Goal: Task Accomplishment & Management: Use online tool/utility

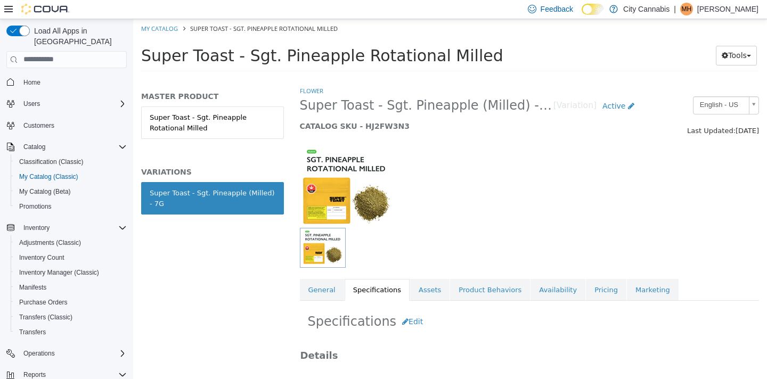
scroll to position [575, 0]
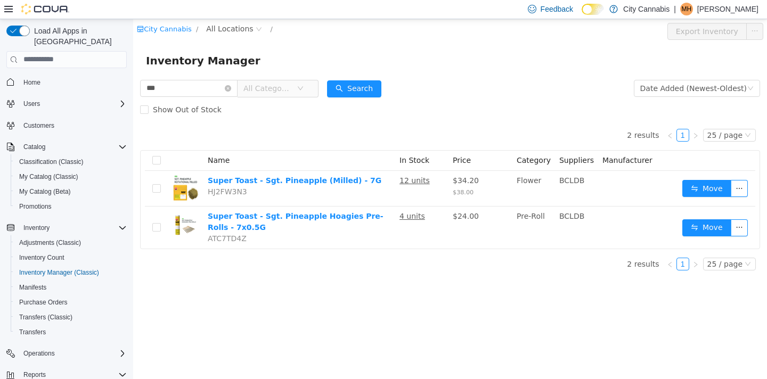
scroll to position [69, 0]
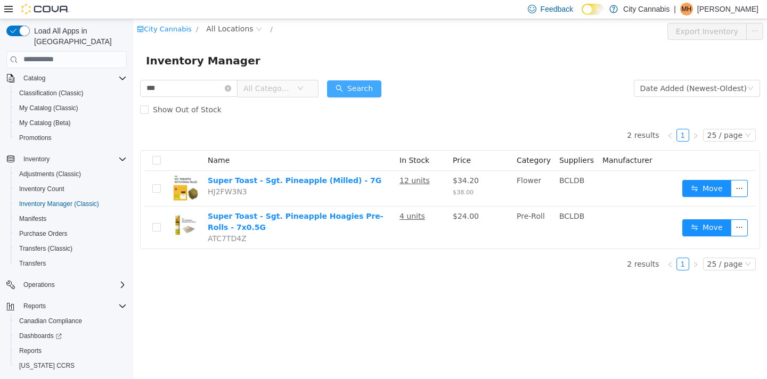
click at [357, 96] on button "Search" at bounding box center [354, 88] width 54 height 17
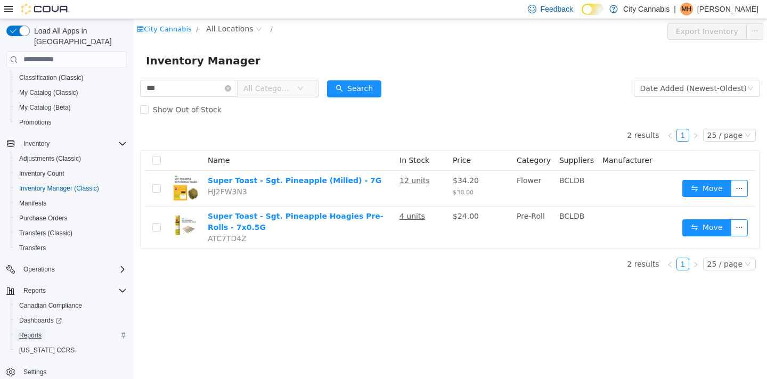
click at [42, 331] on span "Reports" at bounding box center [30, 335] width 22 height 9
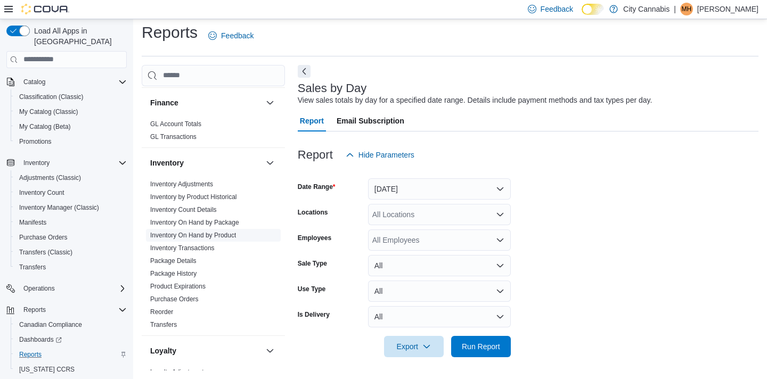
scroll to position [873, 0]
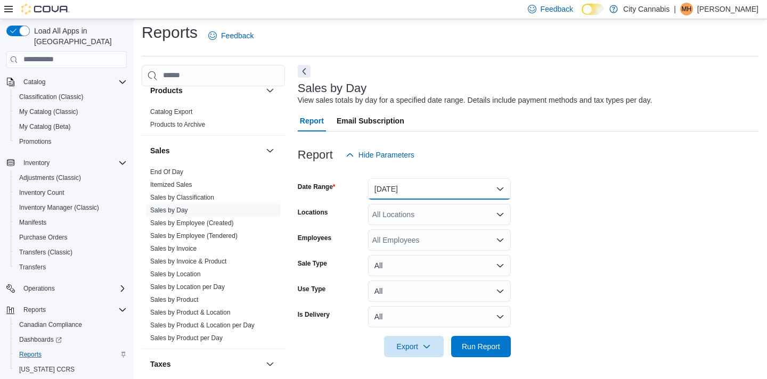
click at [399, 184] on button "[DATE]" at bounding box center [439, 188] width 143 height 21
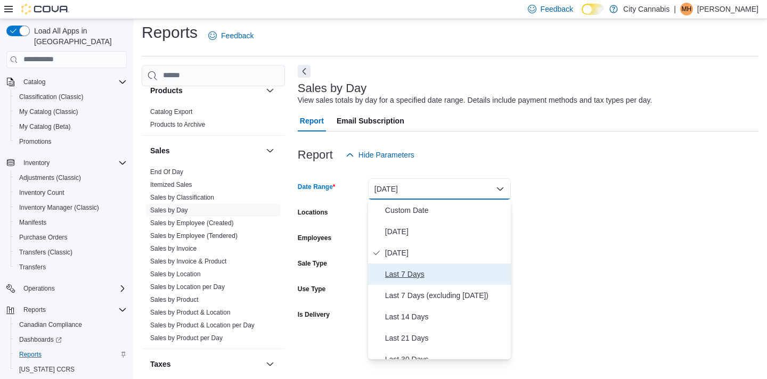
click at [397, 273] on span "Last 7 Days" at bounding box center [445, 274] width 121 height 13
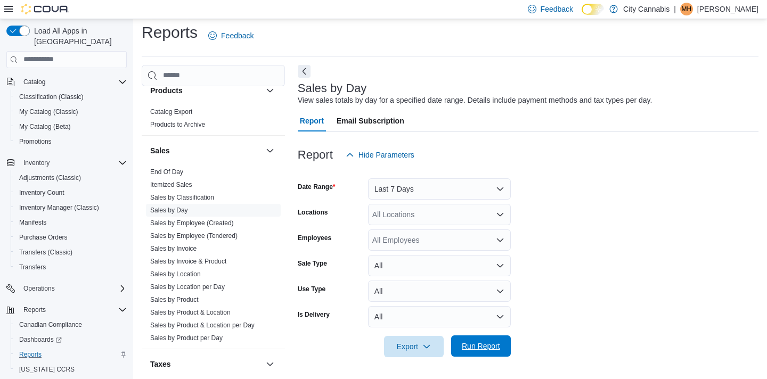
click at [488, 350] on span "Run Report" at bounding box center [481, 346] width 38 height 11
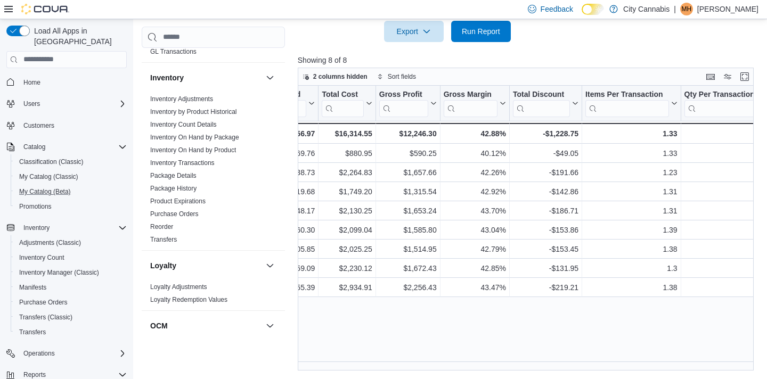
scroll to position [84, 0]
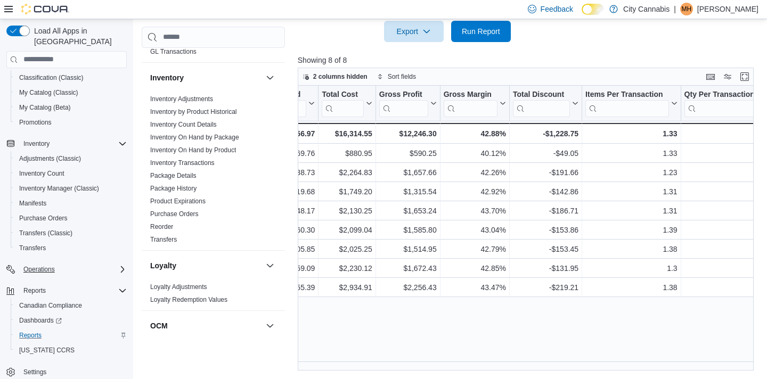
click at [70, 263] on div "Operations" at bounding box center [73, 269] width 108 height 13
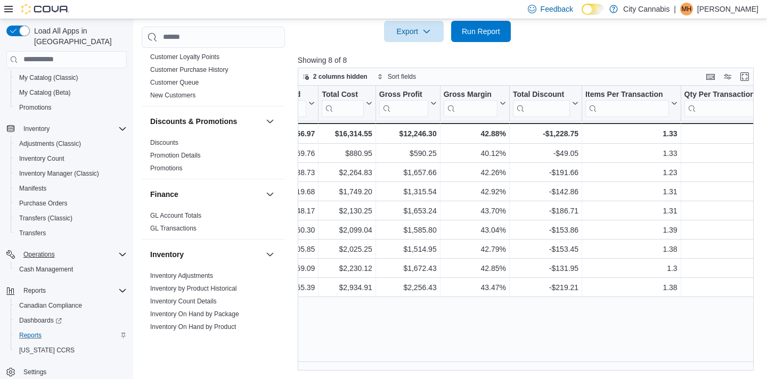
scroll to position [340, 0]
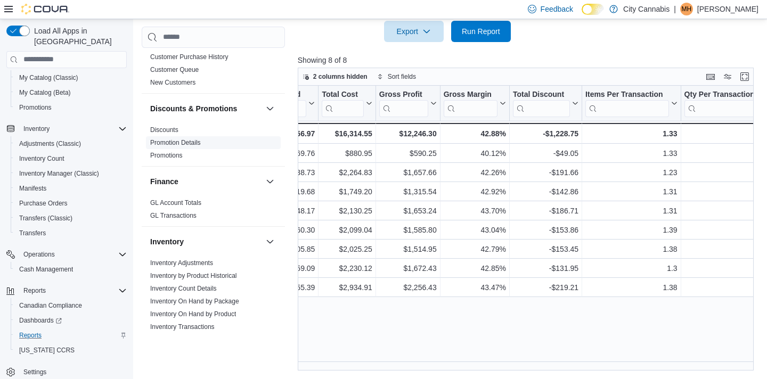
click at [169, 136] on span "Promotion Details" at bounding box center [213, 142] width 135 height 13
click at [167, 126] on span "Discounts" at bounding box center [213, 130] width 135 height 13
click at [166, 126] on link "Discounts" at bounding box center [164, 129] width 28 height 7
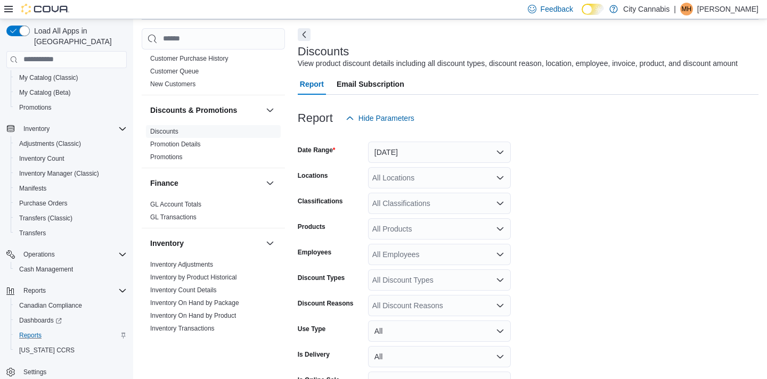
scroll to position [36, 0]
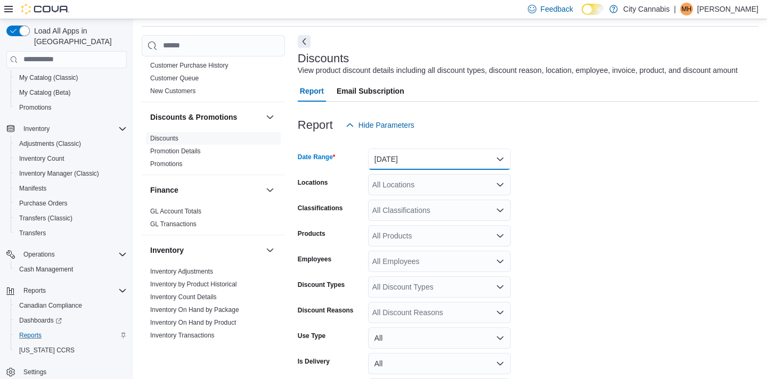
click at [384, 166] on button "[DATE]" at bounding box center [439, 159] width 143 height 21
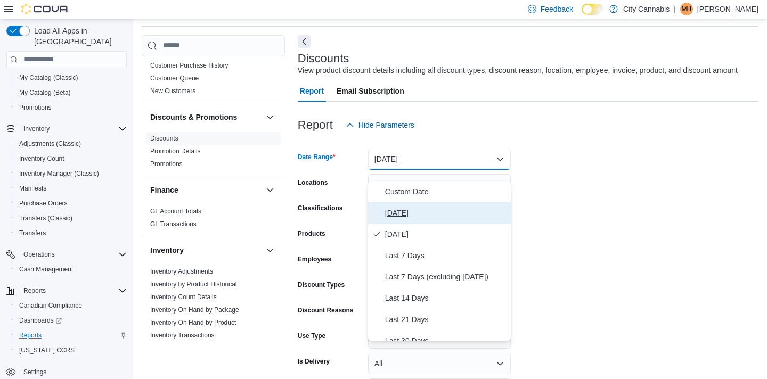
click at [400, 208] on span "[DATE]" at bounding box center [445, 213] width 121 height 13
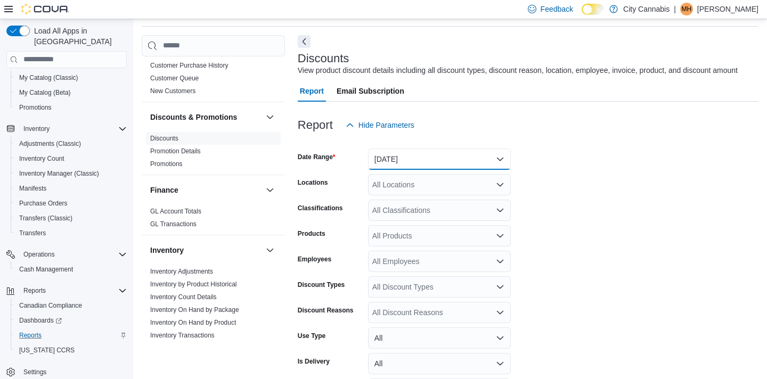
scroll to position [119, 0]
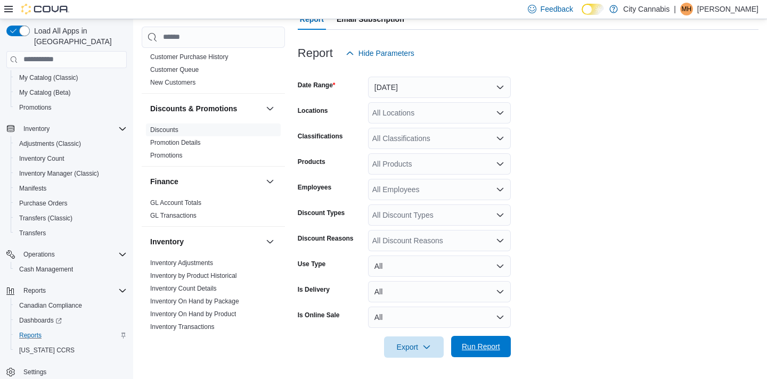
click at [484, 346] on span "Run Report" at bounding box center [481, 347] width 38 height 11
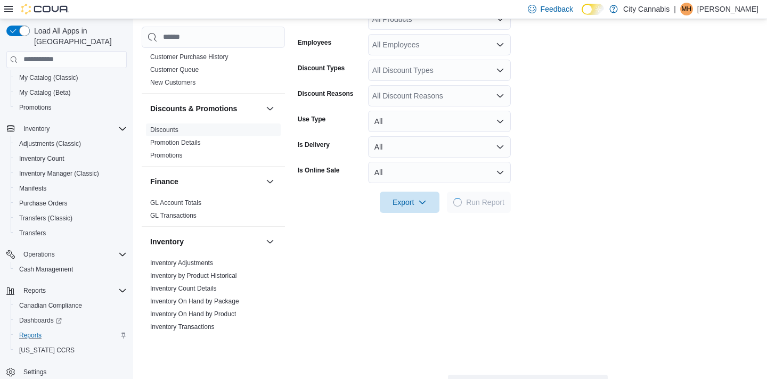
scroll to position [36, 0]
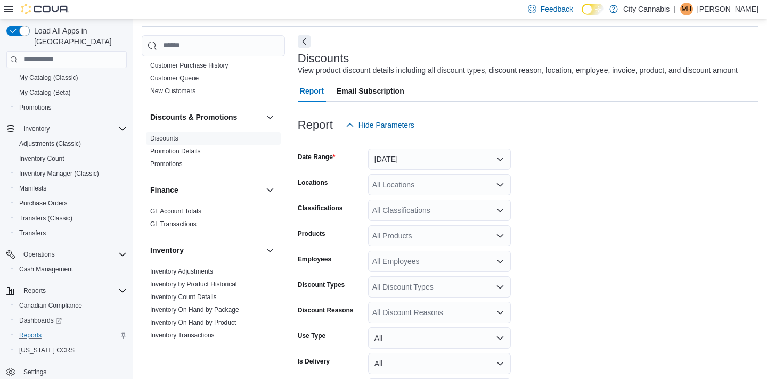
click at [430, 76] on div "View product discount details including all discount types, discount reason, lo…" at bounding box center [518, 70] width 440 height 11
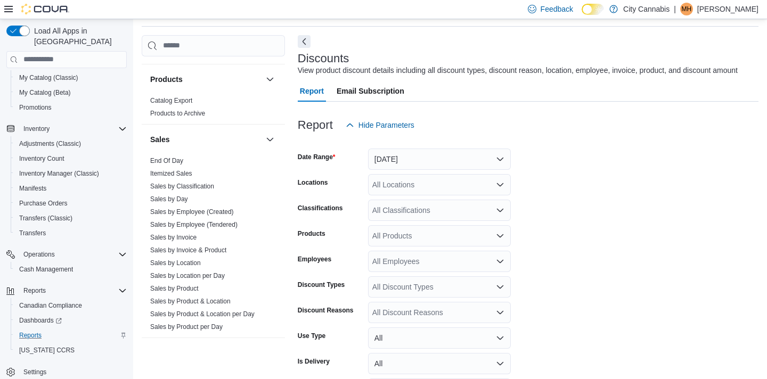
scroll to position [914, 0]
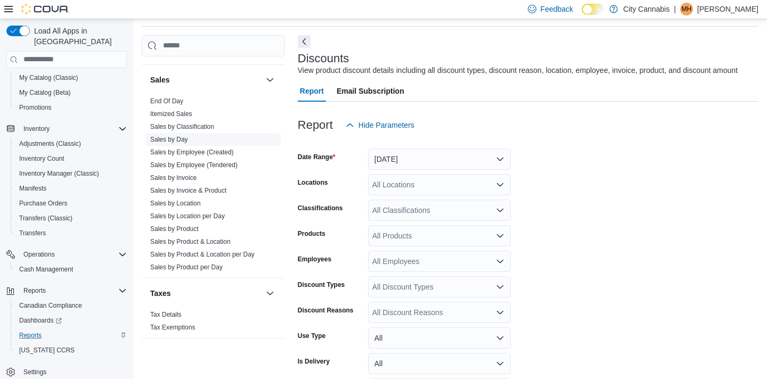
click at [172, 136] on link "Sales by Day" at bounding box center [169, 139] width 38 height 7
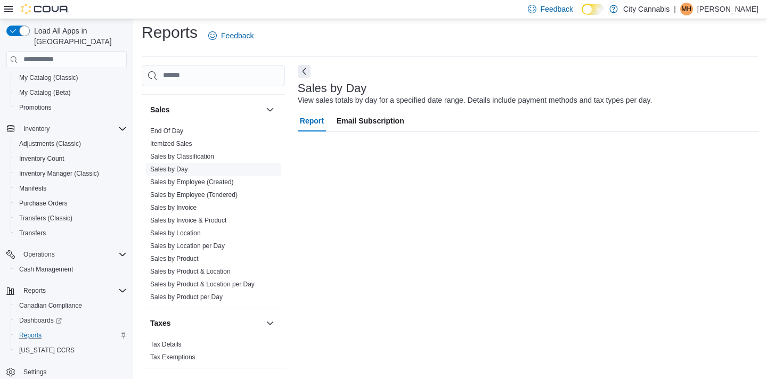
scroll to position [6, 0]
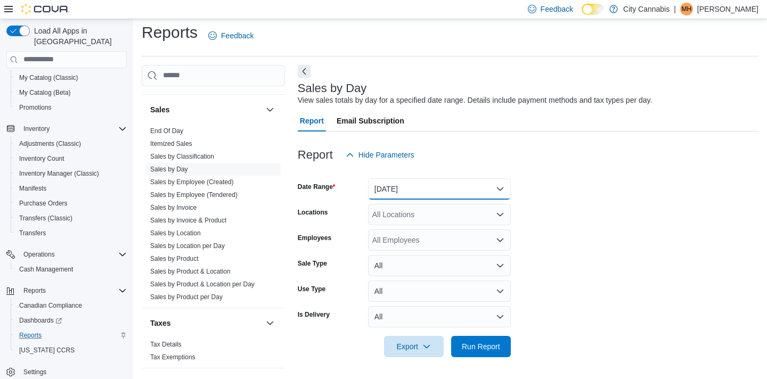
click at [398, 192] on button "[DATE]" at bounding box center [439, 188] width 143 height 21
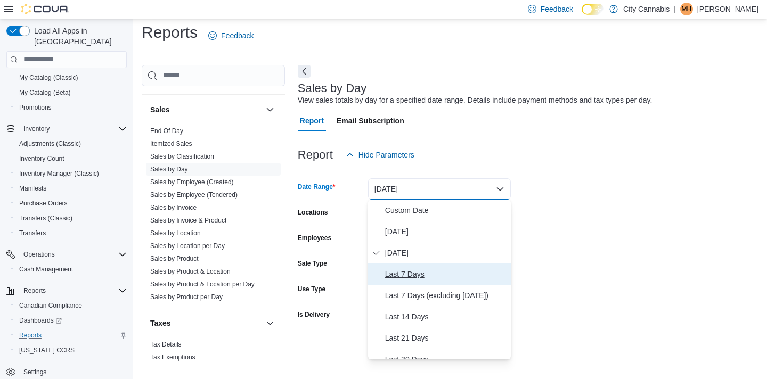
click at [404, 272] on span "Last 7 Days" at bounding box center [445, 274] width 121 height 13
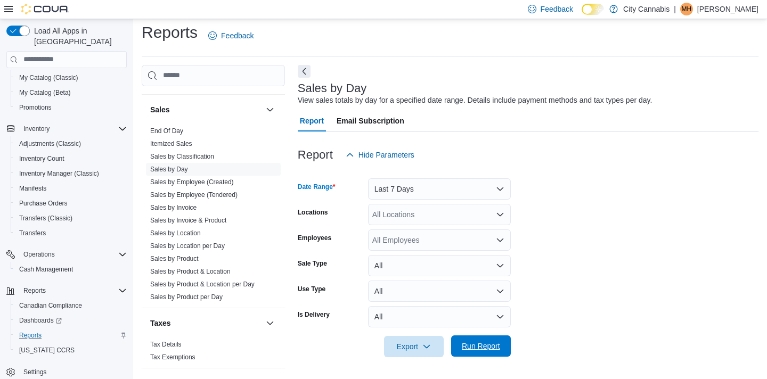
click at [483, 346] on span "Run Report" at bounding box center [481, 346] width 38 height 11
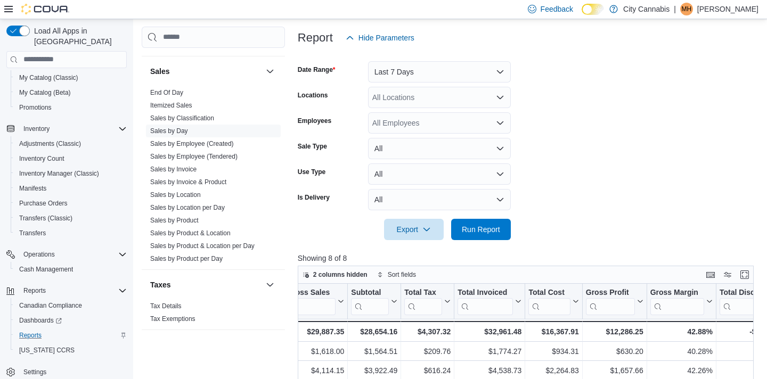
scroll to position [64, 0]
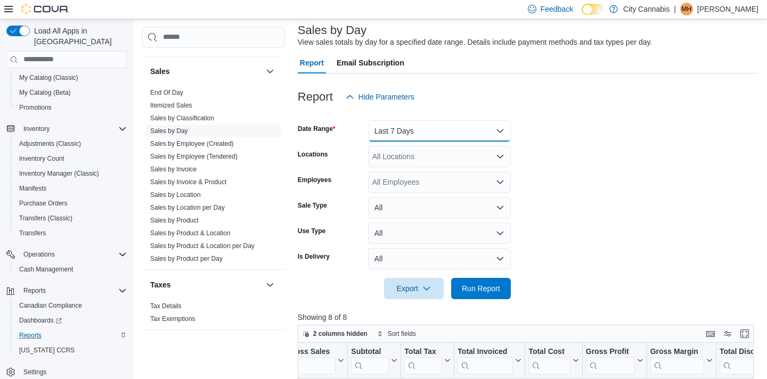
click at [401, 130] on button "Last 7 Days" at bounding box center [439, 130] width 143 height 21
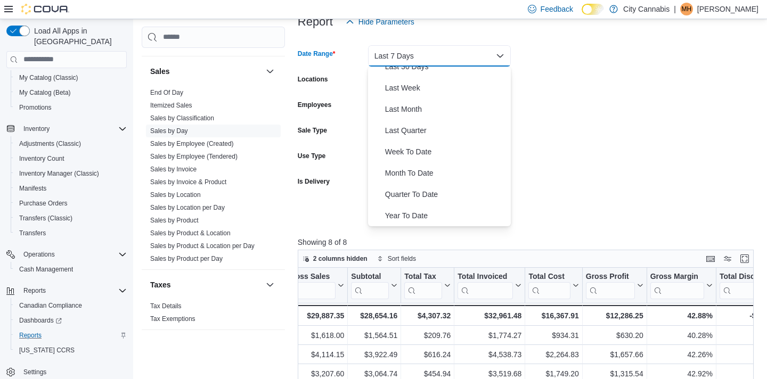
scroll to position [198, 0]
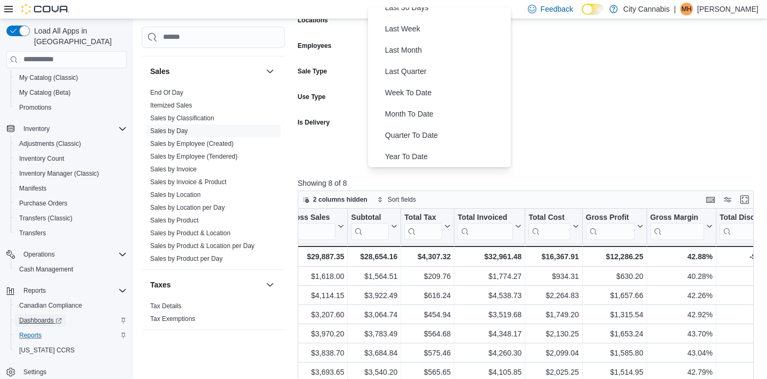
click at [40, 316] on span "Dashboards" at bounding box center [40, 320] width 43 height 9
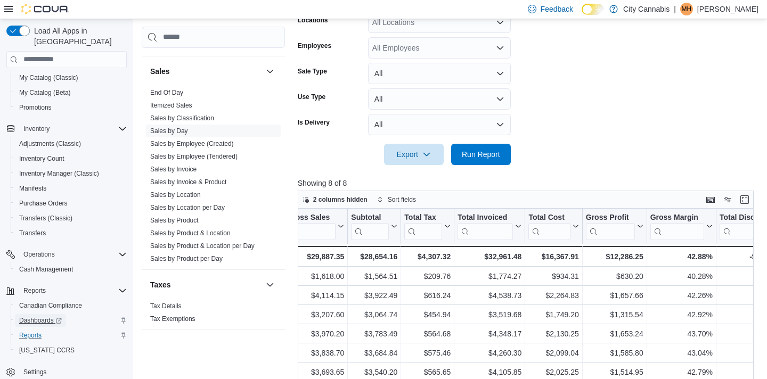
scroll to position [184, 0]
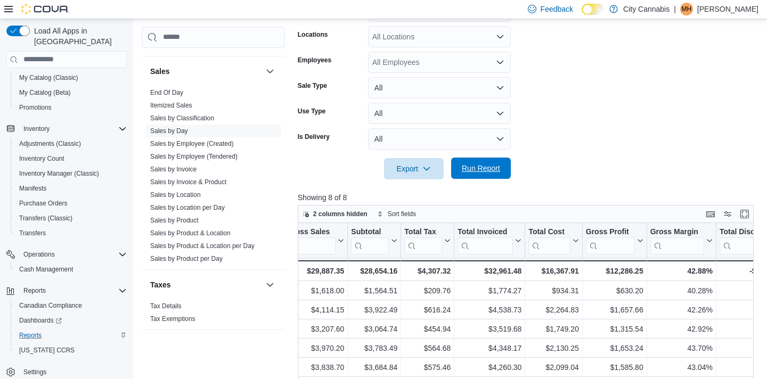
click at [488, 166] on span "Run Report" at bounding box center [481, 168] width 38 height 11
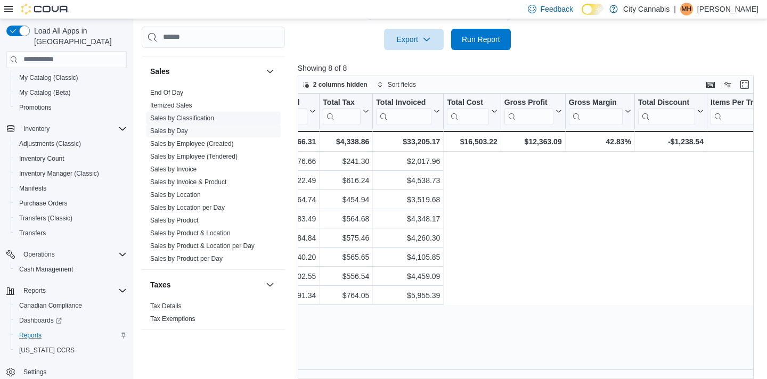
scroll to position [0, 0]
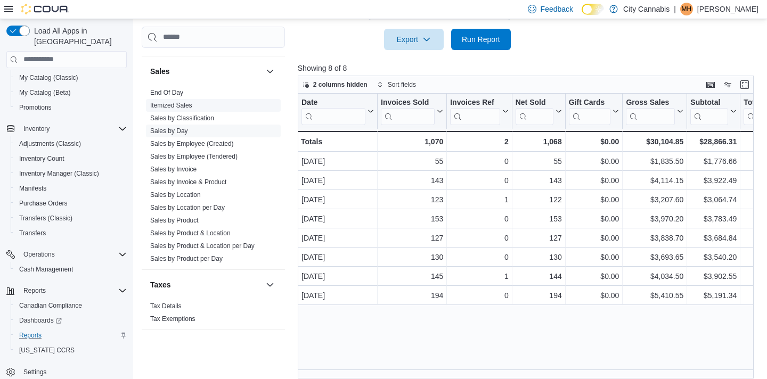
click at [205, 99] on span "Itemized Sales" at bounding box center [213, 105] width 135 height 13
click at [179, 102] on link "Itemized Sales" at bounding box center [171, 105] width 42 height 7
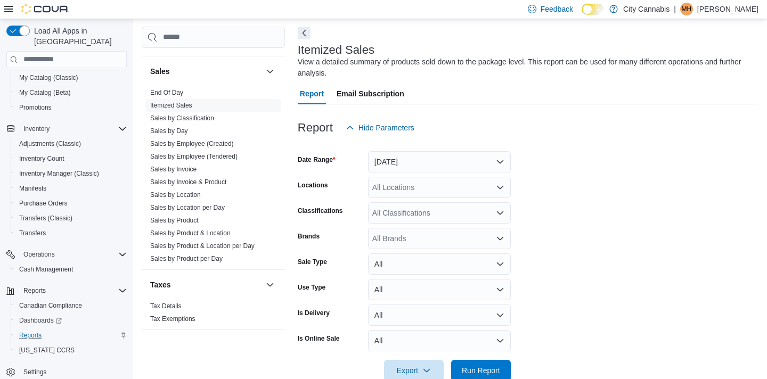
scroll to position [36, 0]
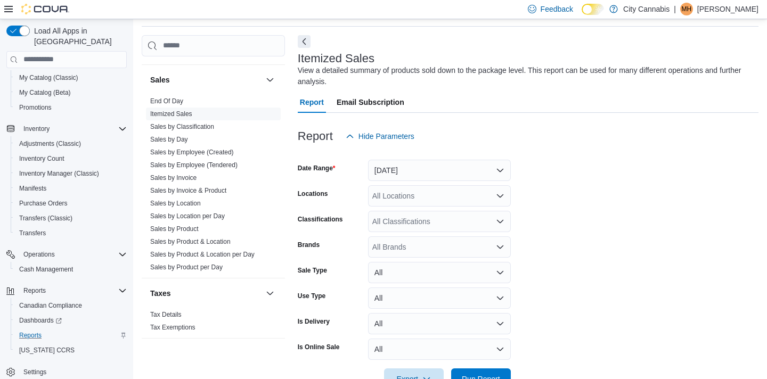
click at [387, 149] on div at bounding box center [528, 153] width 461 height 13
click at [385, 169] on button "[DATE]" at bounding box center [439, 170] width 143 height 21
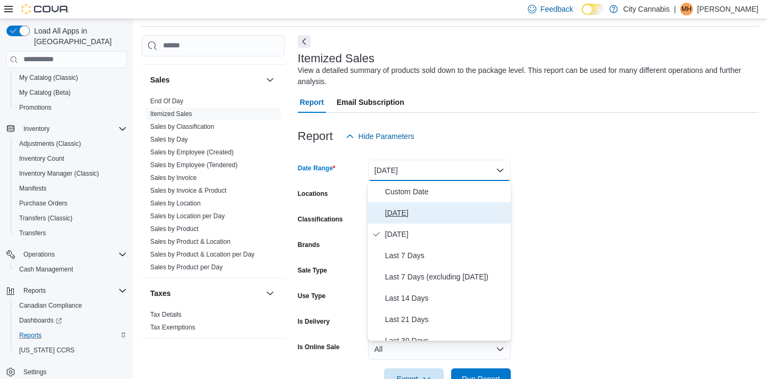
click at [390, 204] on button "[DATE]" at bounding box center [439, 212] width 143 height 21
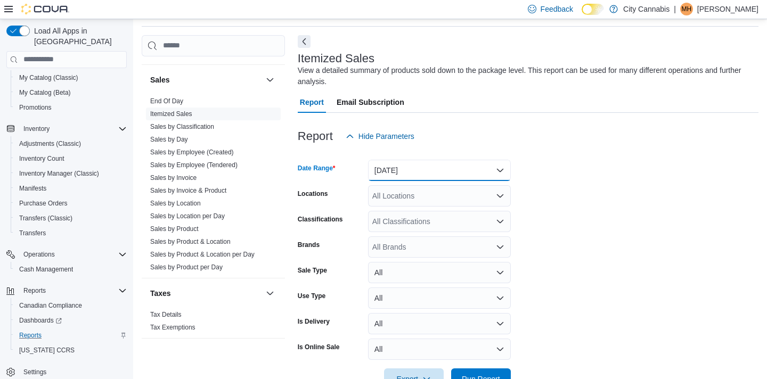
scroll to position [68, 0]
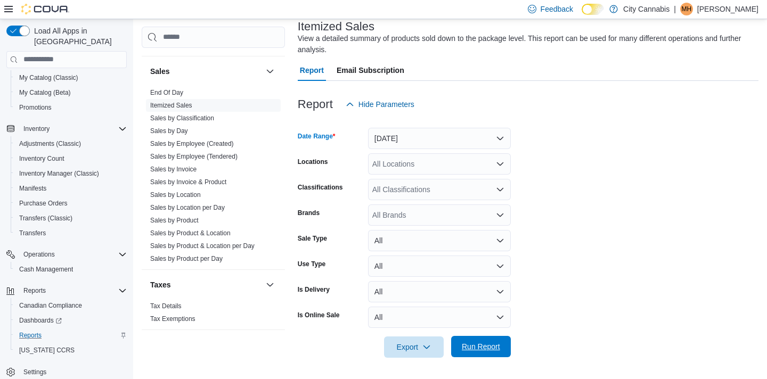
click at [476, 346] on span "Run Report" at bounding box center [481, 347] width 38 height 11
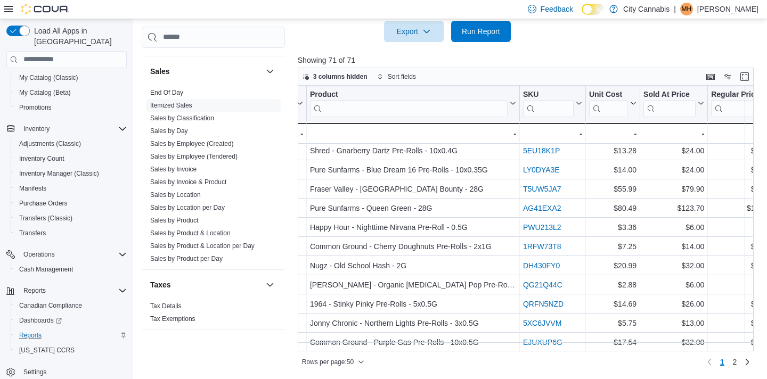
scroll to position [759, 1454]
click at [738, 362] on link "2" at bounding box center [735, 362] width 13 height 17
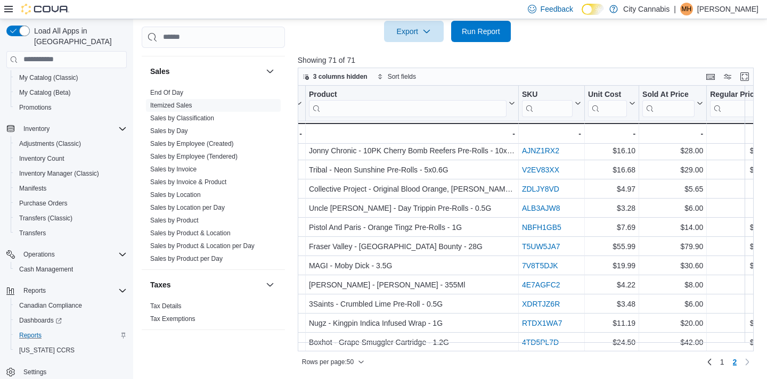
scroll to position [203, 1453]
click at [716, 361] on link "1" at bounding box center [722, 362] width 13 height 17
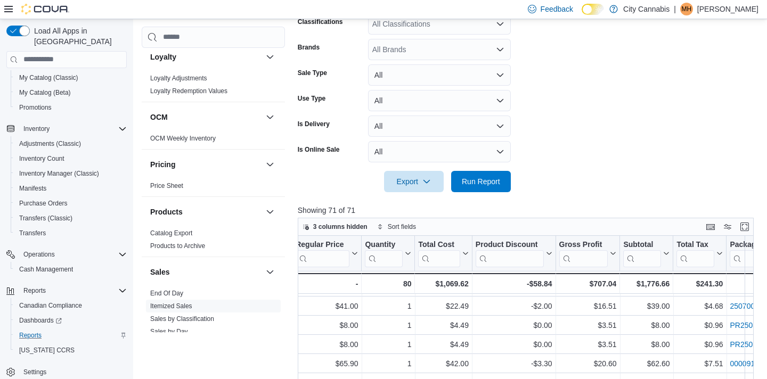
scroll to position [235, 0]
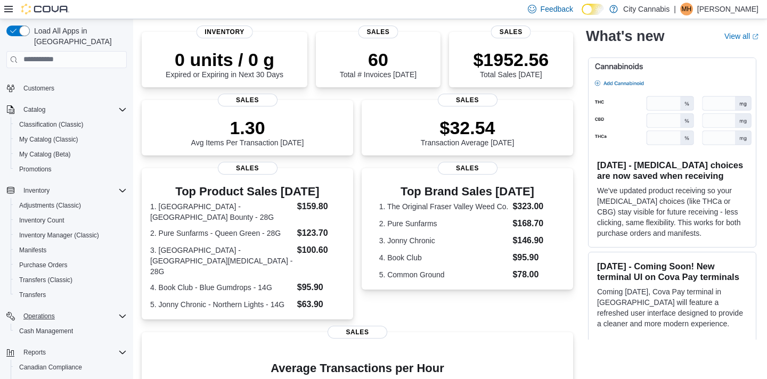
scroll to position [99, 0]
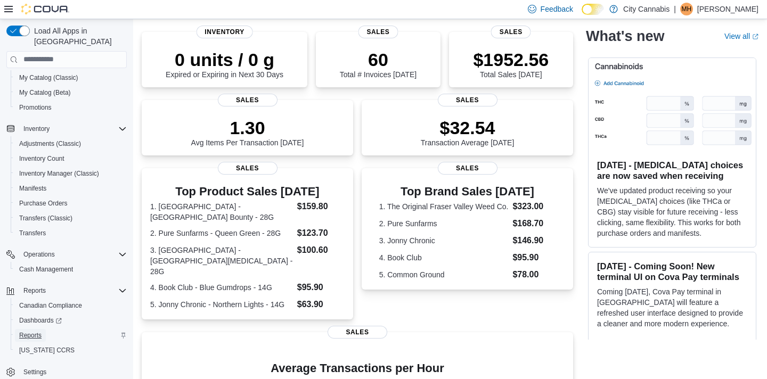
click at [43, 329] on link "Reports" at bounding box center [30, 335] width 31 height 13
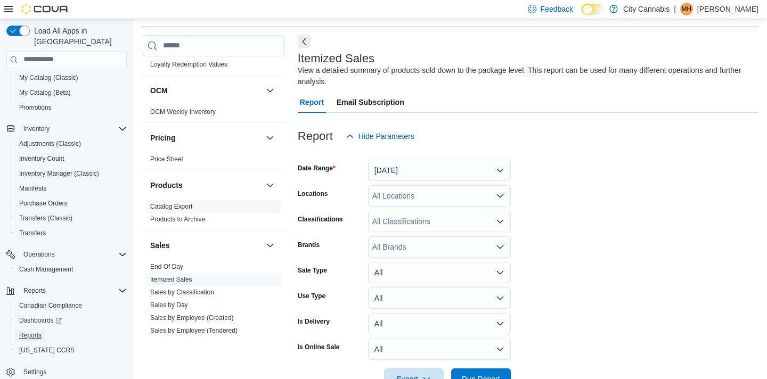
scroll to position [750, 0]
click at [182, 301] on link "Sales by Day" at bounding box center [169, 304] width 38 height 7
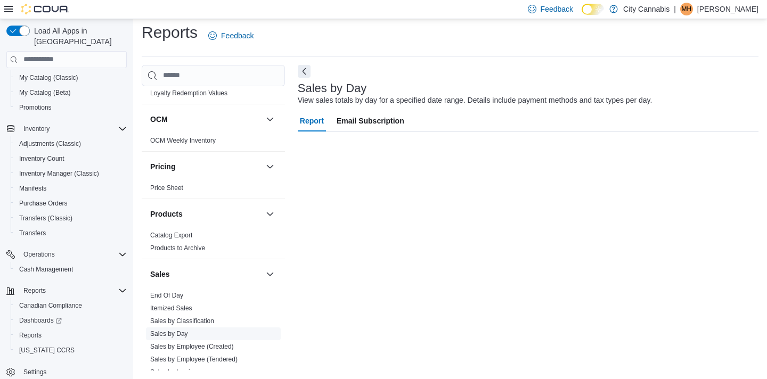
scroll to position [6, 0]
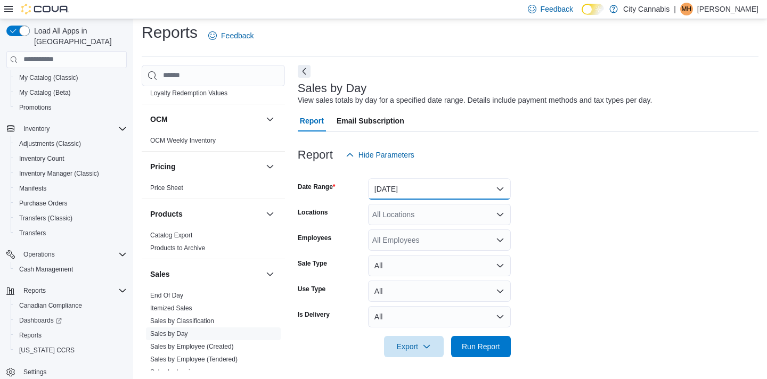
click at [375, 194] on button "[DATE]" at bounding box center [439, 188] width 143 height 21
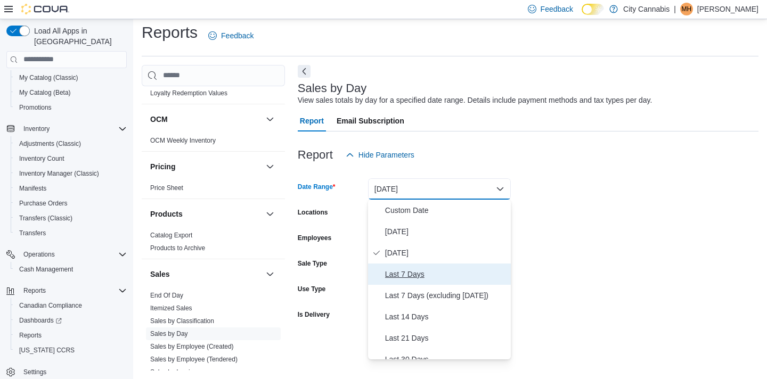
click at [389, 270] on span "Last 7 Days" at bounding box center [445, 274] width 121 height 13
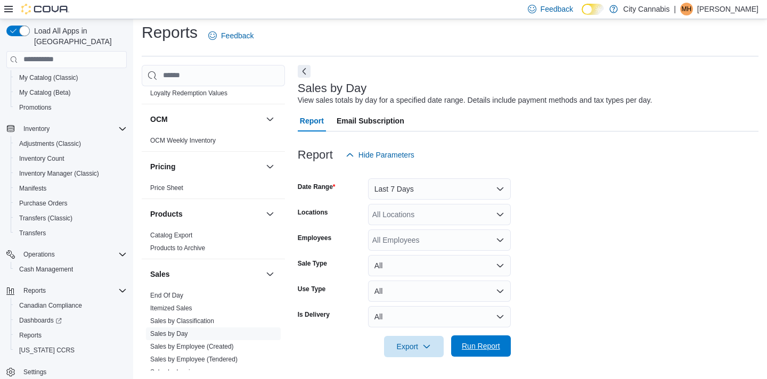
click at [485, 356] on span "Run Report" at bounding box center [481, 346] width 47 height 21
